Goal: Book appointment/travel/reservation

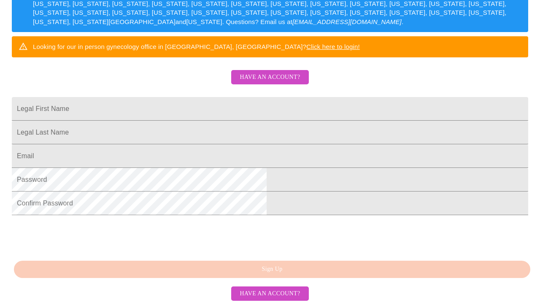
scroll to position [180, 0]
click at [277, 79] on span "Have an account?" at bounding box center [270, 77] width 60 height 11
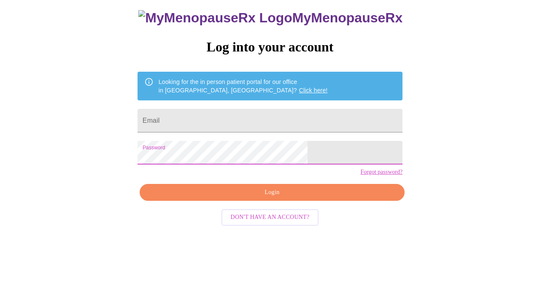
scroll to position [8, 0]
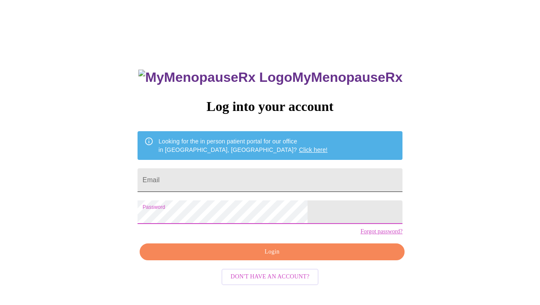
click at [221, 174] on input "Email" at bounding box center [270, 180] width 265 height 24
type input "[EMAIL_ADDRESS][DOMAIN_NAME]"
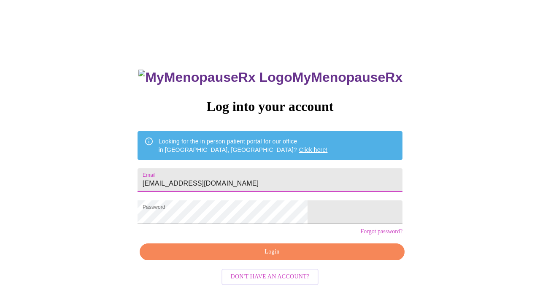
click at [264, 257] on span "Login" at bounding box center [271, 252] width 245 height 11
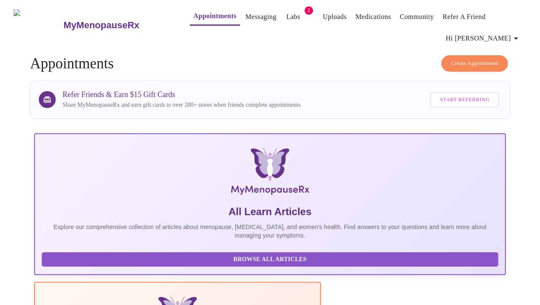
click at [204, 11] on link "Appointments" at bounding box center [214, 16] width 43 height 12
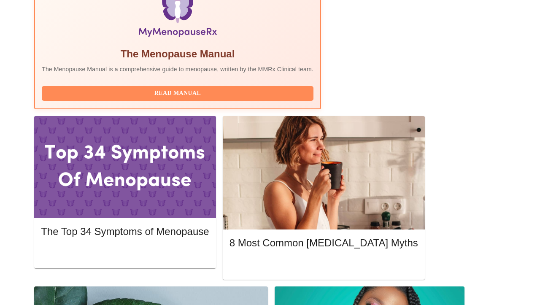
scroll to position [309, 0]
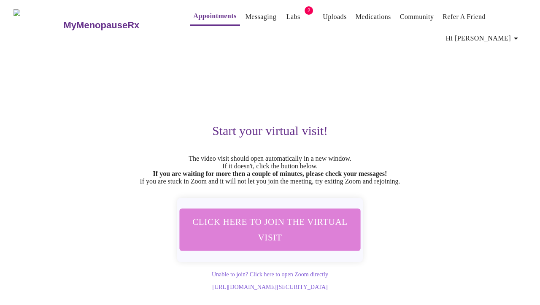
click at [285, 238] on span "Click here to join the virtual visit" at bounding box center [270, 229] width 159 height 31
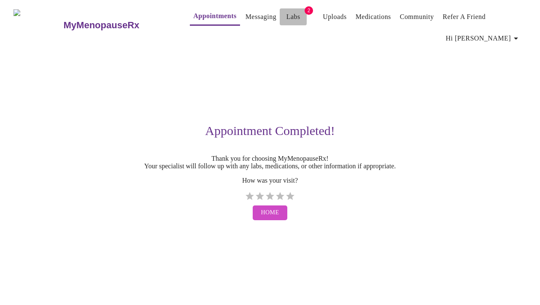
click at [280, 8] on button "Labs" at bounding box center [293, 16] width 27 height 17
click at [353, 89] on div "Appointment Completed! Thank you for choosing MyMenopauseRx! Your specialist wi…" at bounding box center [269, 136] width 513 height 178
